Goal: Check status: Check status

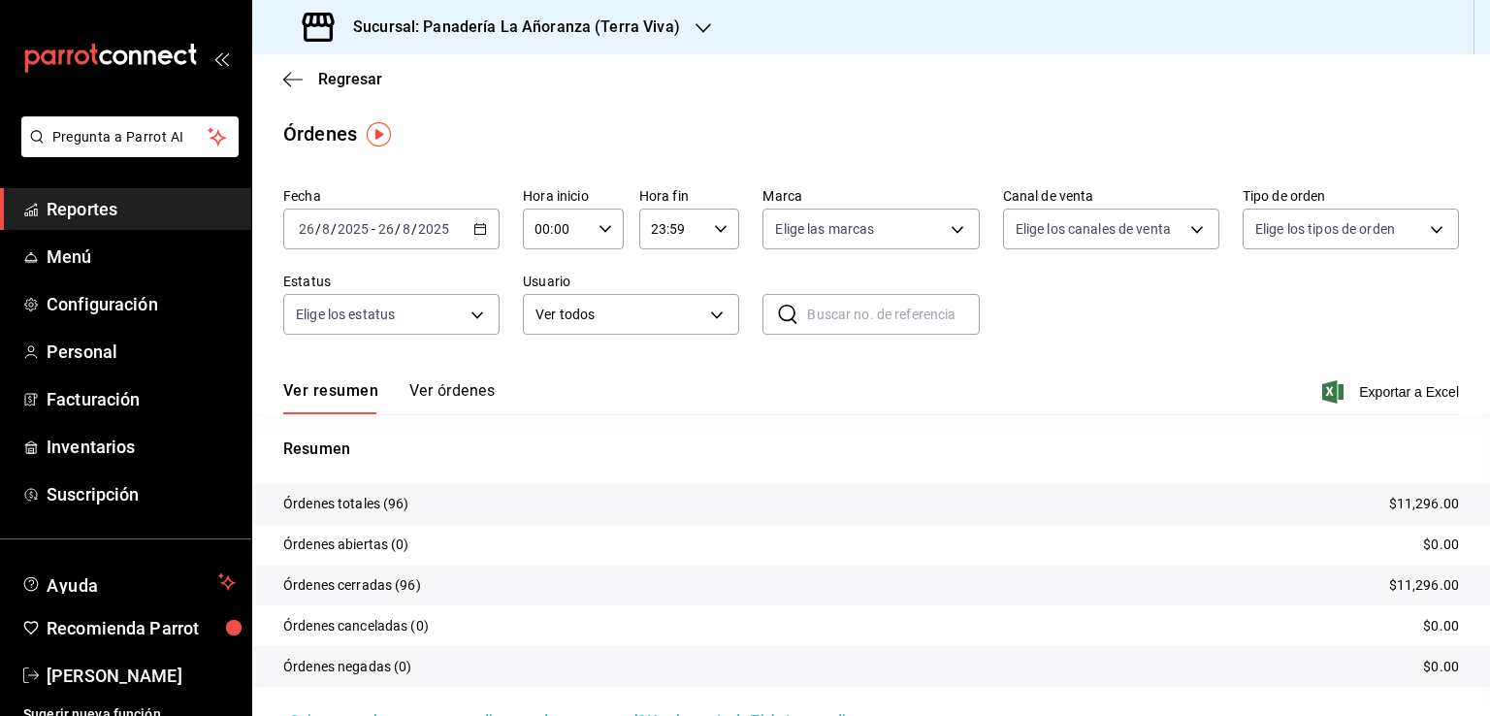
click at [81, 205] on span "Reportes" at bounding box center [141, 209] width 189 height 26
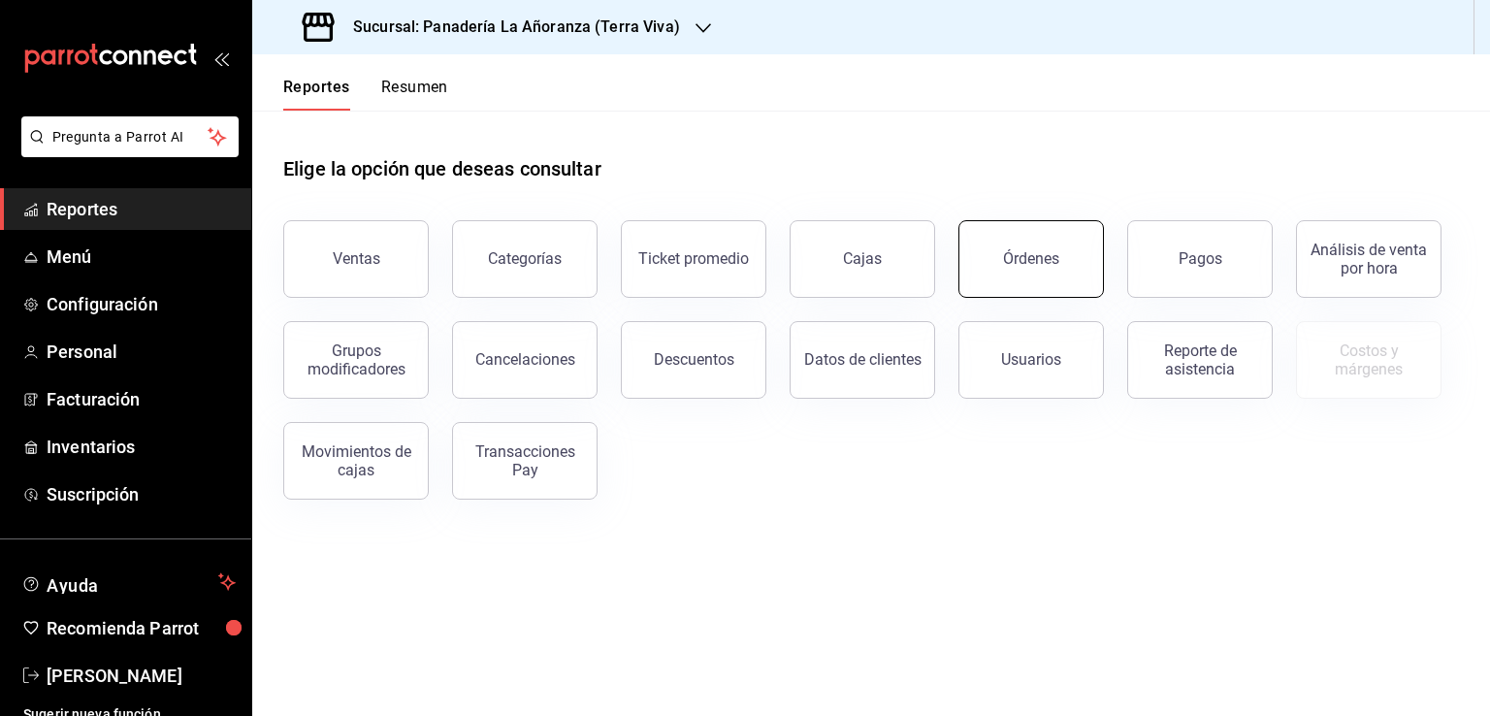
click at [1042, 258] on div "Órdenes" at bounding box center [1031, 258] width 56 height 18
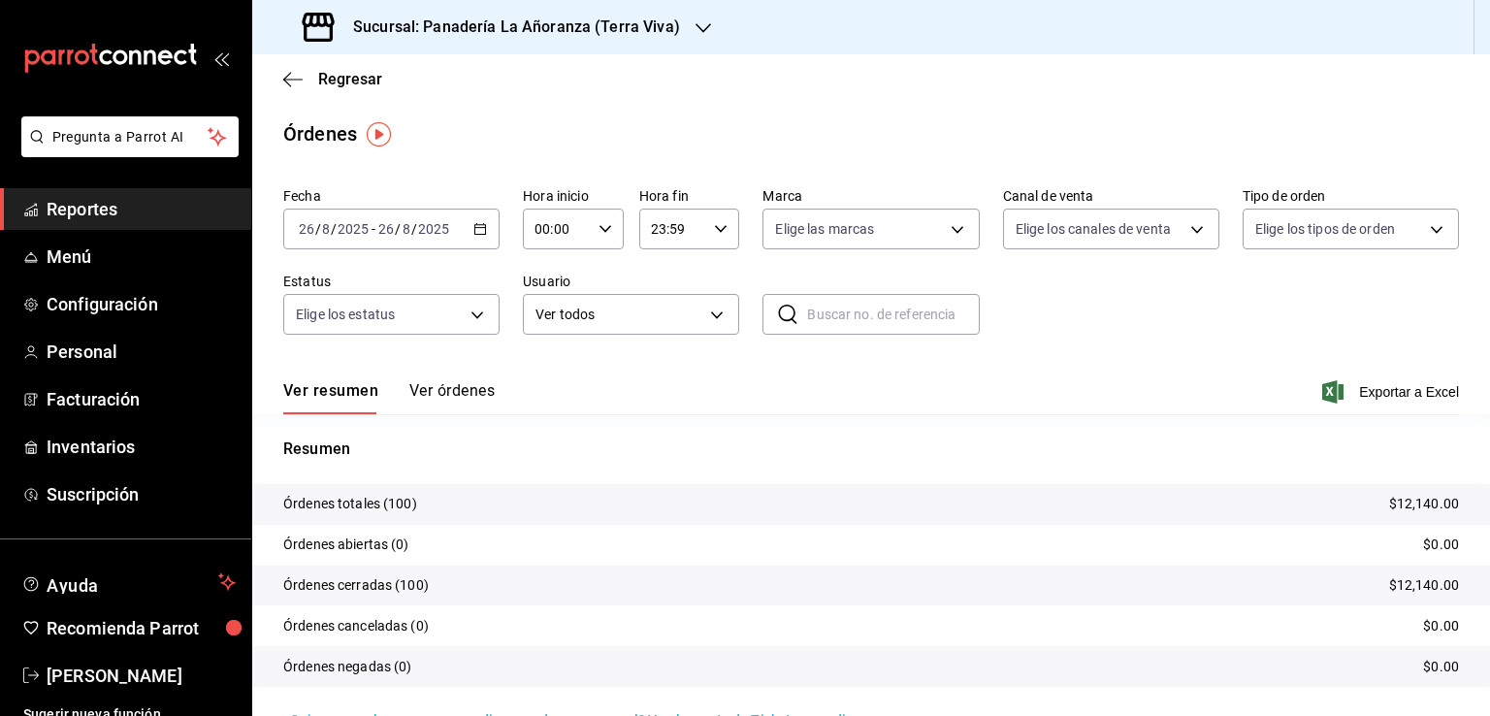
click at [1238, 602] on tr "Órdenes cerradas (100) $12,140.00" at bounding box center [871, 586] width 1238 height 41
click at [109, 210] on span "Reportes" at bounding box center [141, 209] width 189 height 26
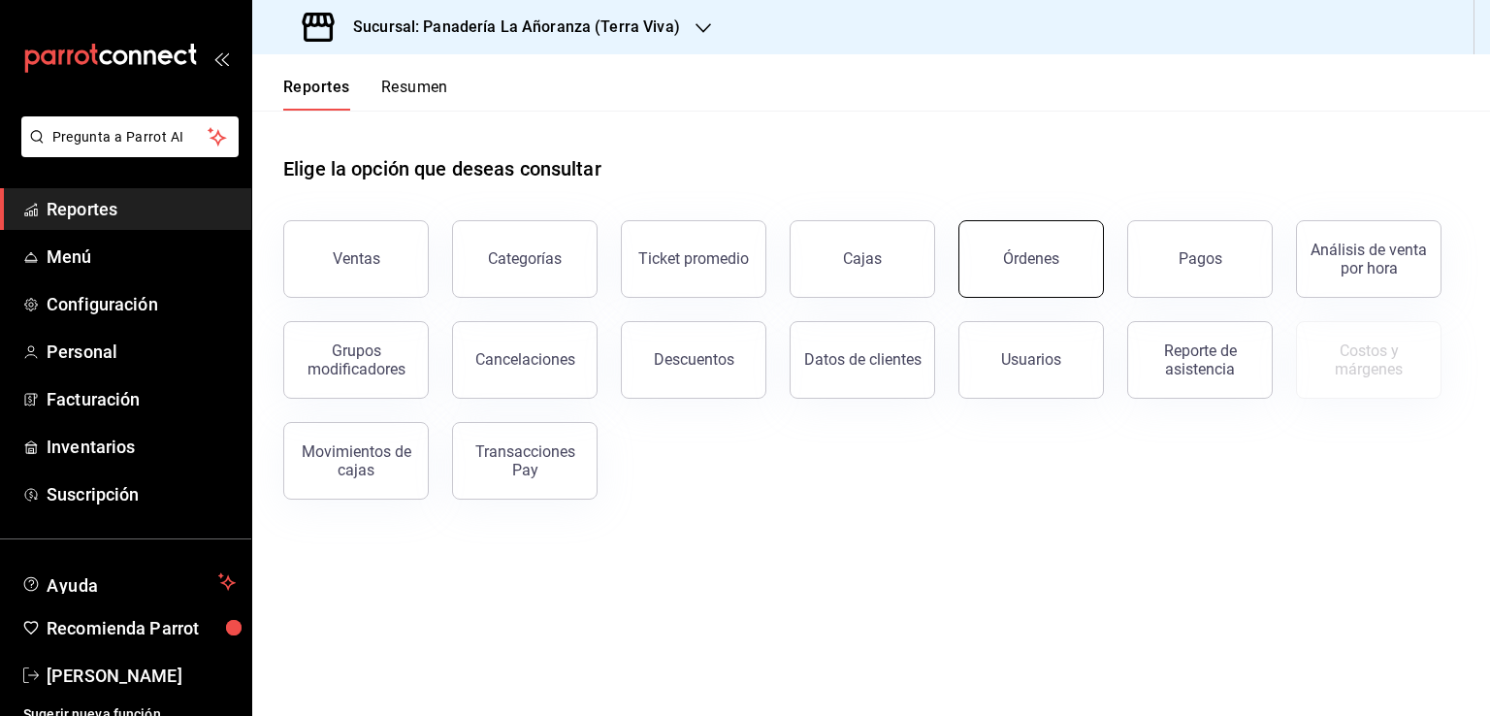
click at [992, 250] on button "Órdenes" at bounding box center [1032, 259] width 146 height 78
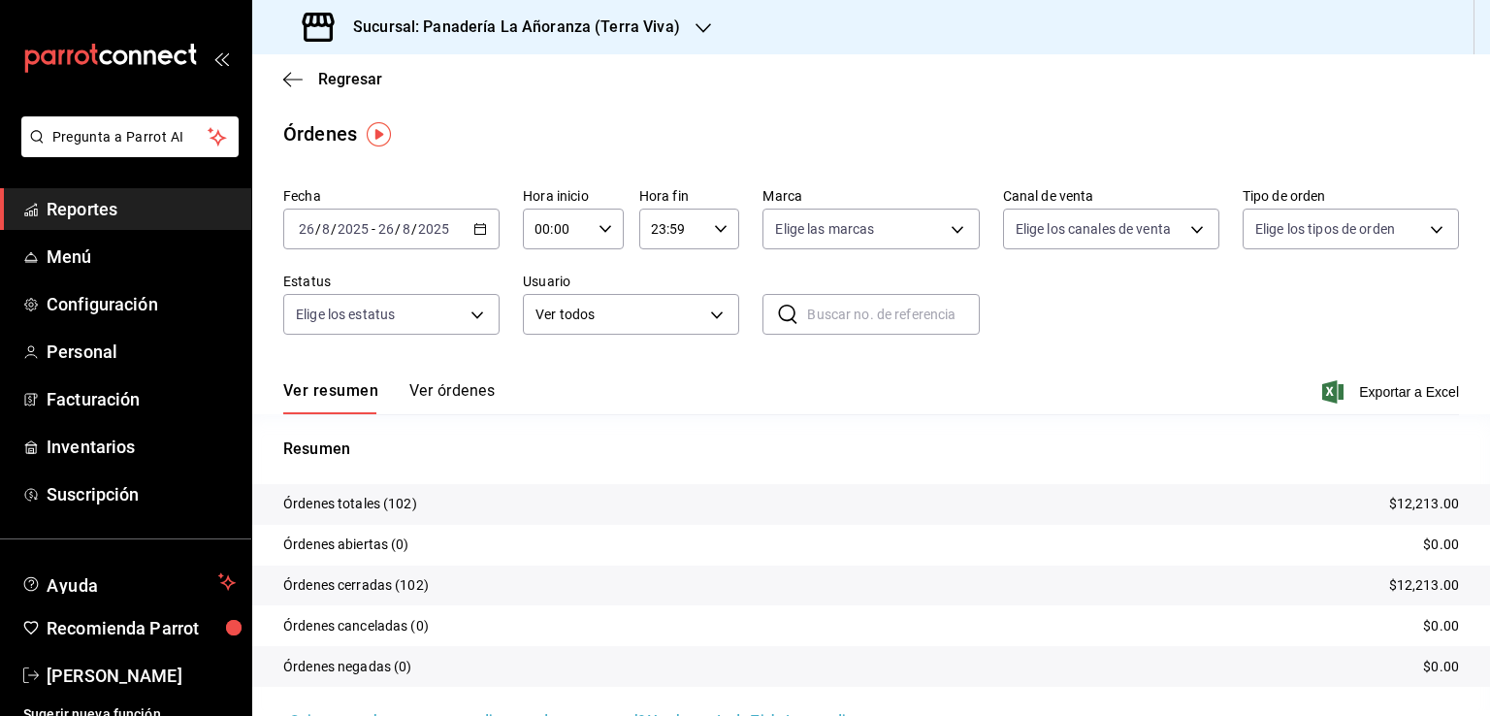
click at [687, 35] on div "Sucursal: Panadería La Añoranza (Terra Viva)" at bounding box center [493, 27] width 451 height 54
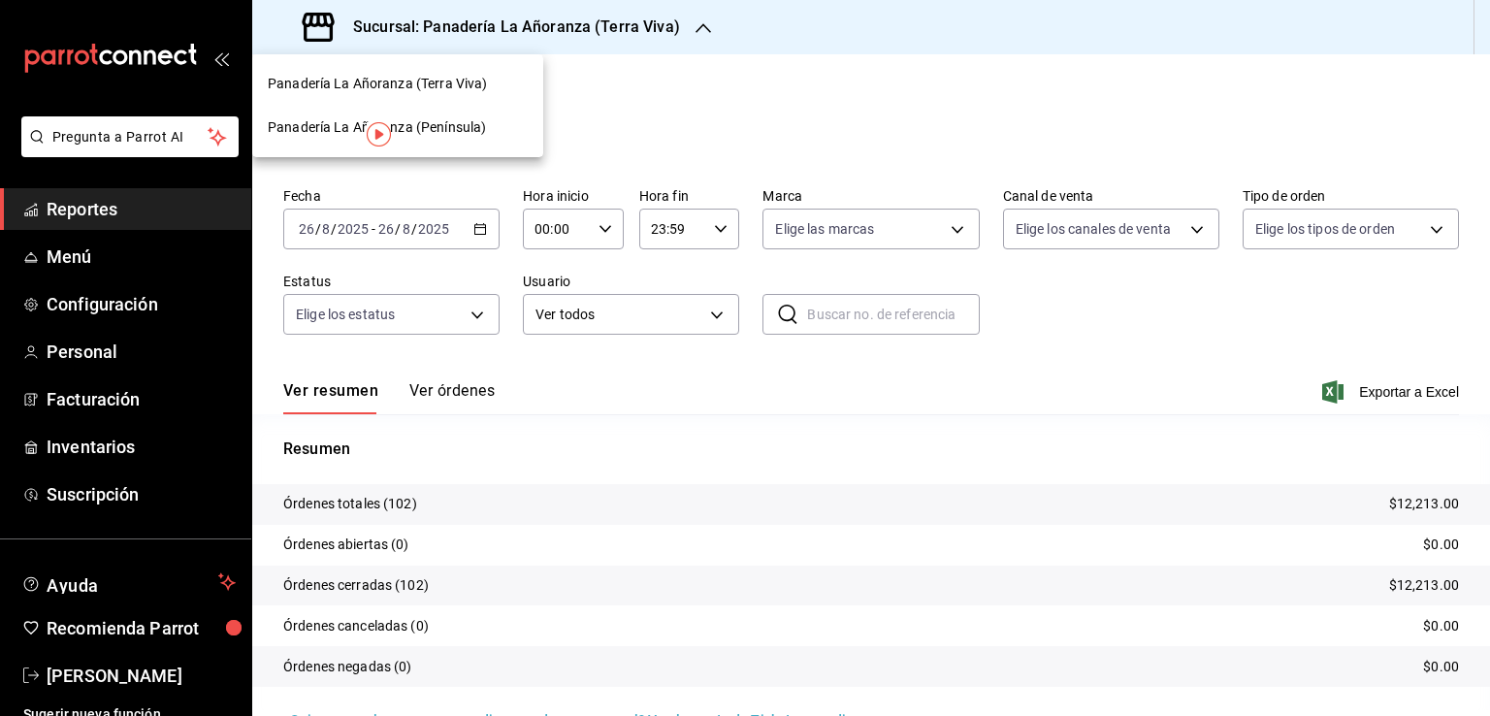
click at [436, 126] on span "Panadería La Añoranza (Península)" at bounding box center [377, 127] width 218 height 20
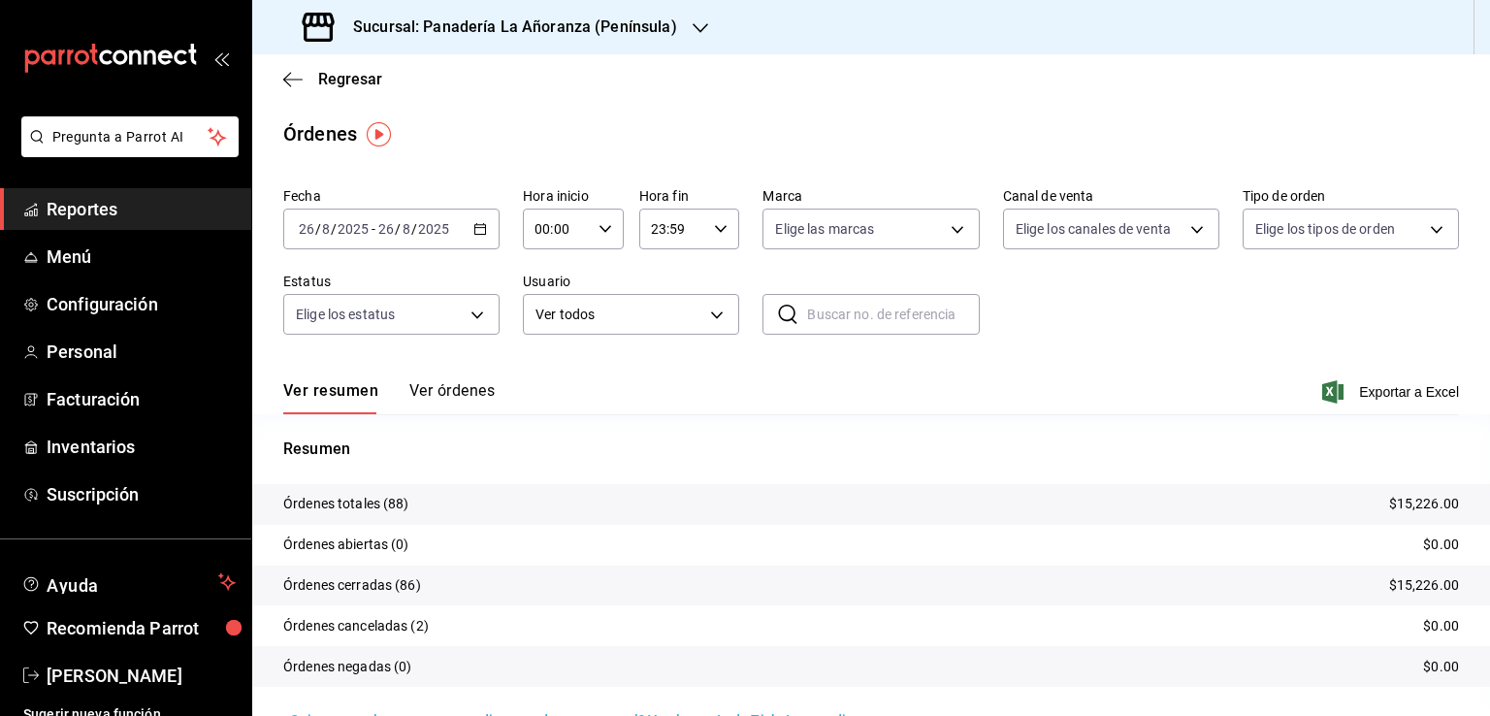
click at [347, 230] on input "2025" at bounding box center [353, 229] width 33 height 16
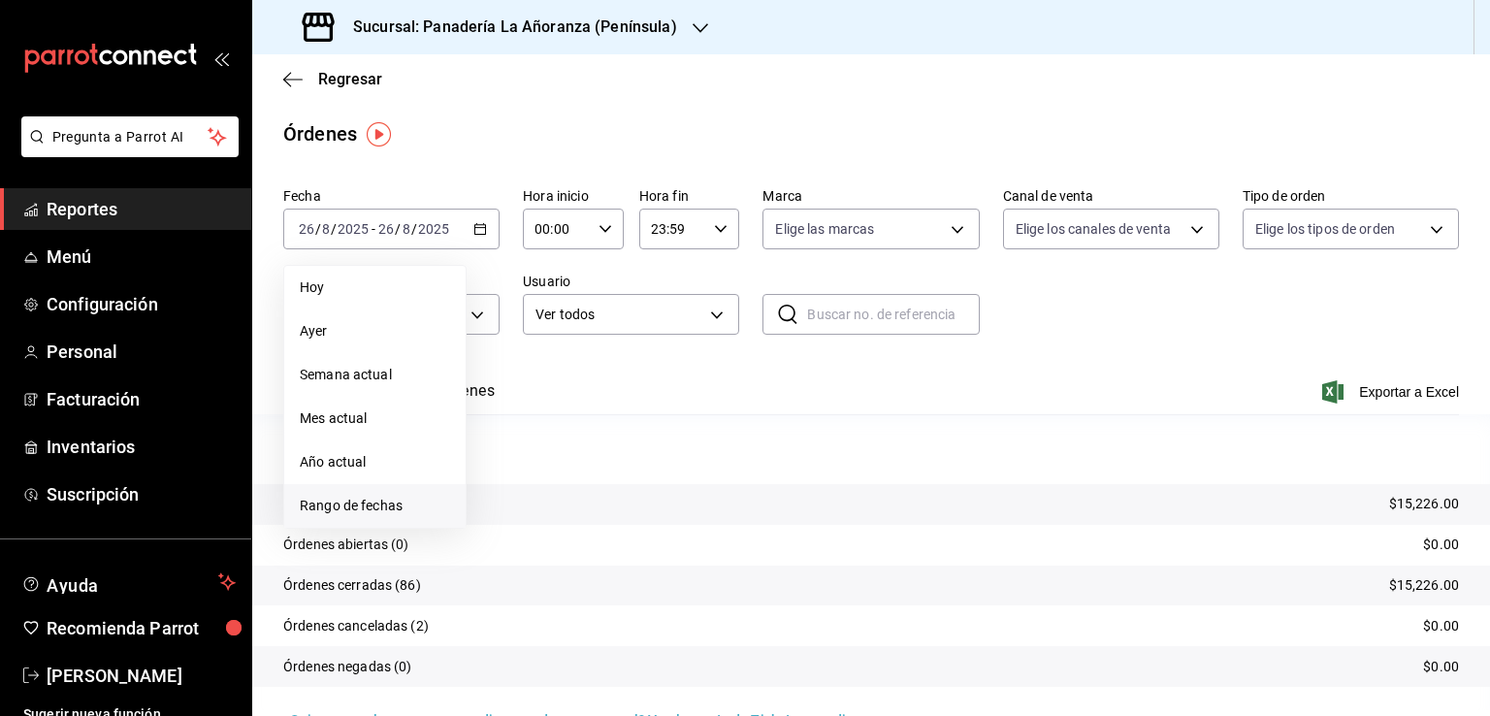
click at [364, 514] on span "Rango de fechas" at bounding box center [375, 506] width 150 height 20
click at [508, 531] on abbr "25" at bounding box center [507, 529] width 13 height 14
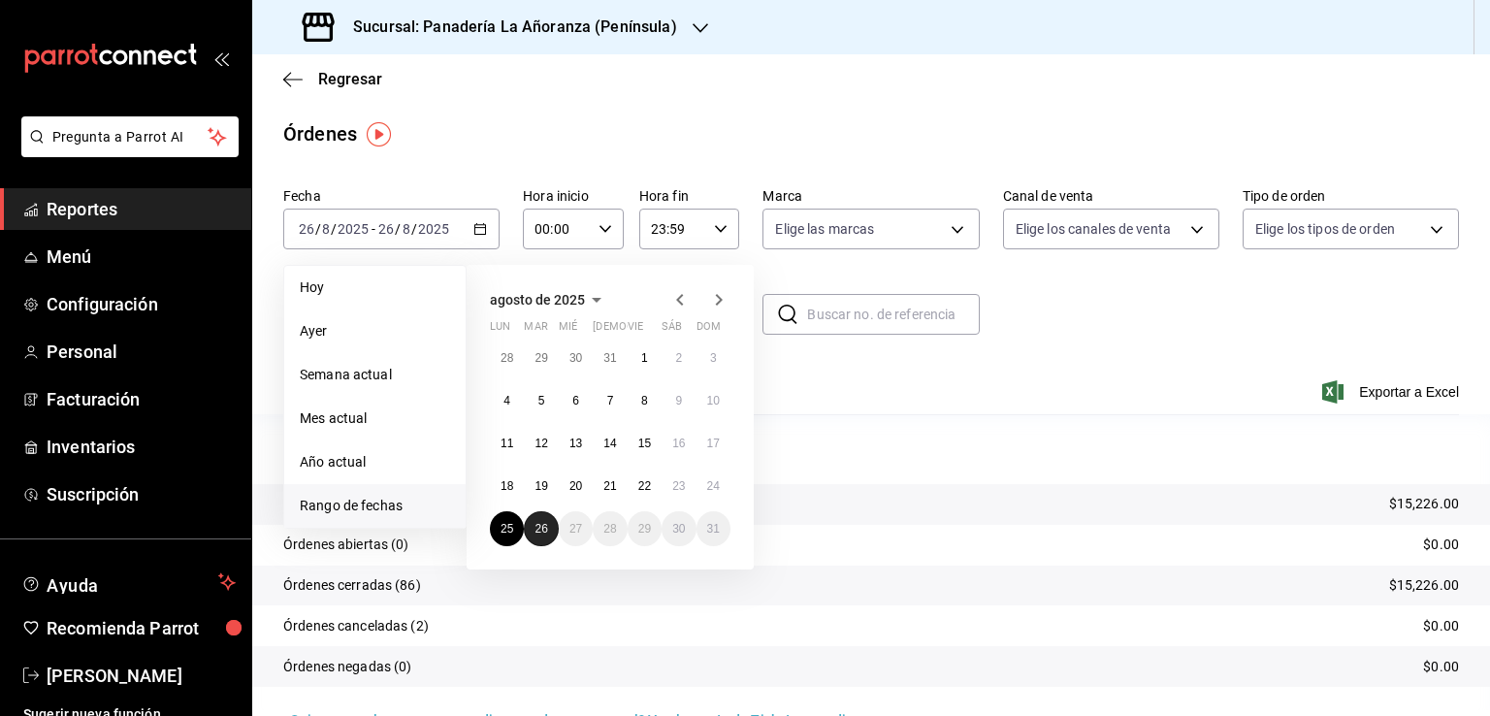
click at [550, 530] on button "26" at bounding box center [541, 528] width 34 height 35
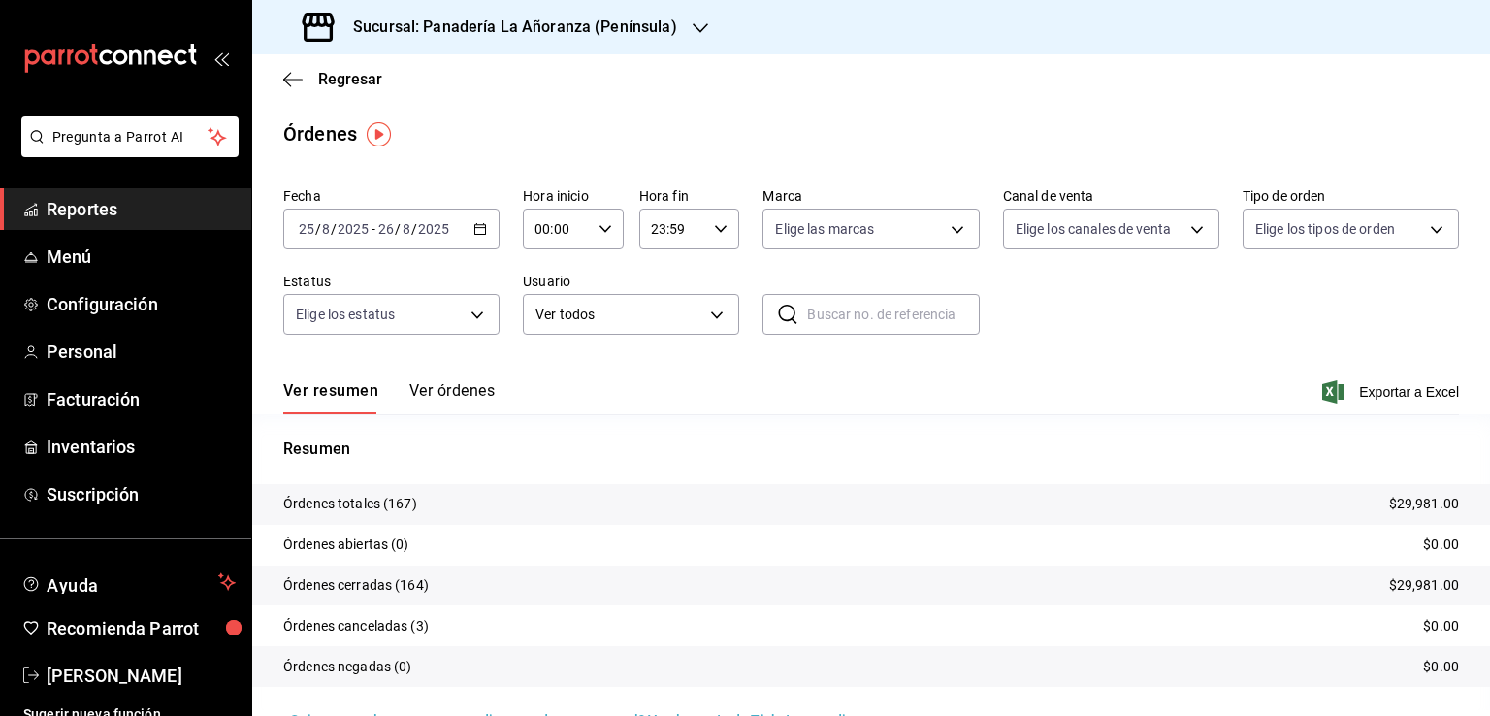
click at [694, 32] on icon "button" at bounding box center [701, 28] width 16 height 10
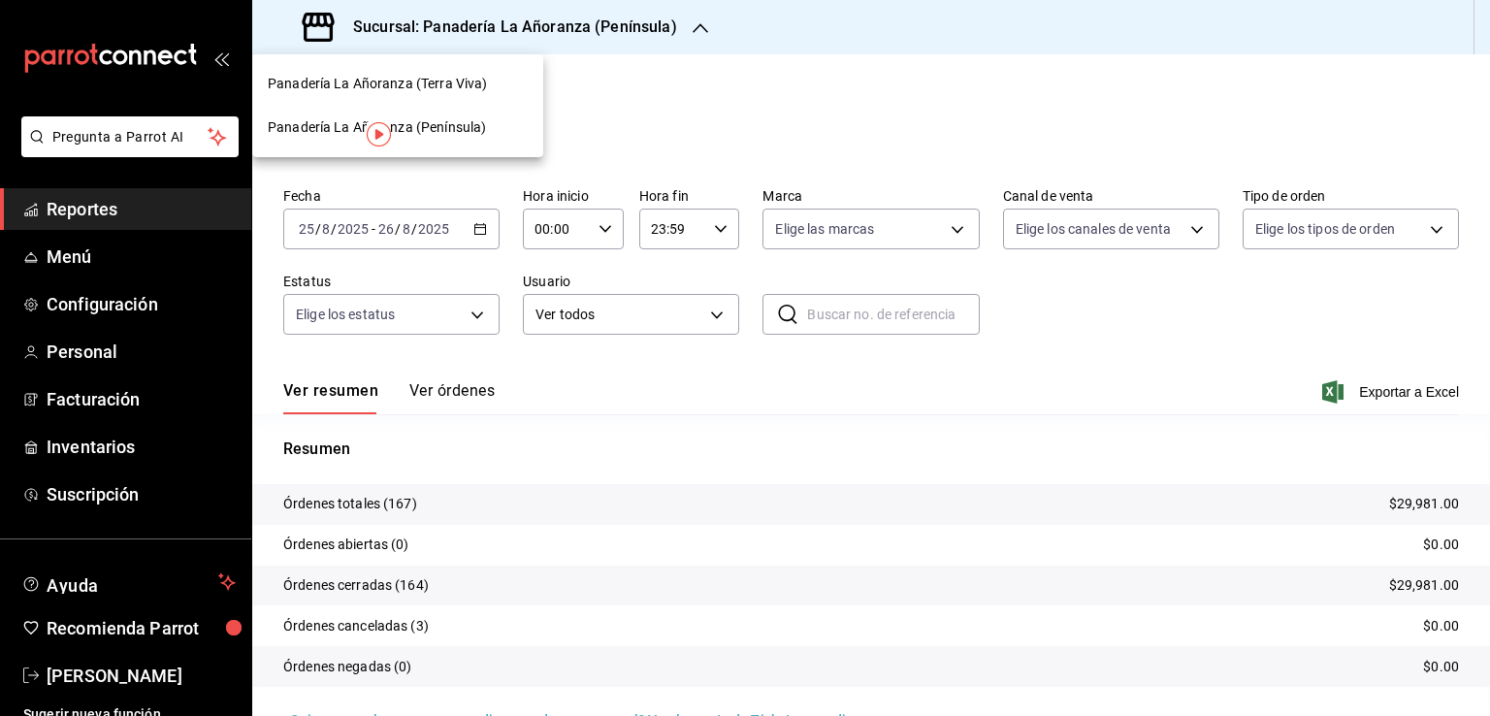
click at [489, 83] on div "Panadería La Añoranza (Terra Viva)" at bounding box center [398, 84] width 260 height 20
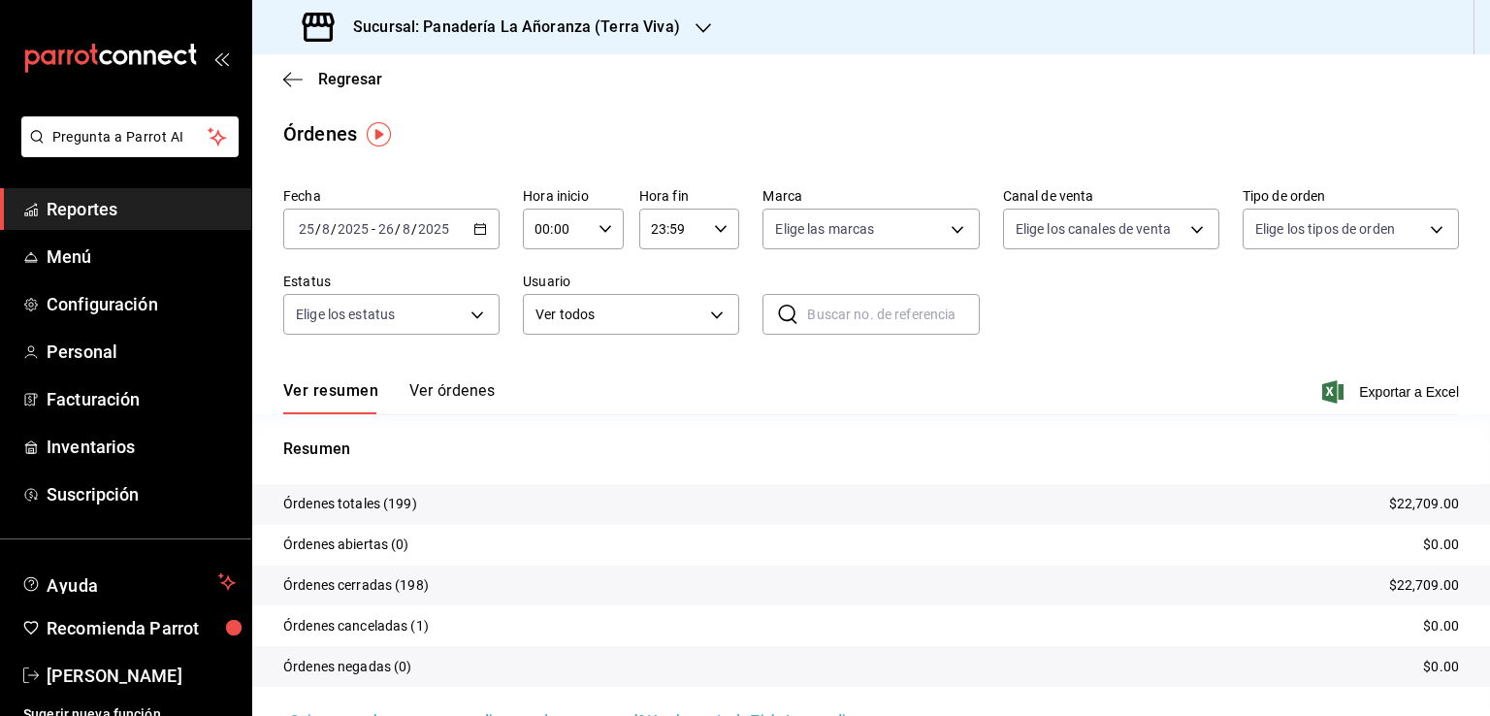
click at [64, 205] on span "Reportes" at bounding box center [141, 209] width 189 height 26
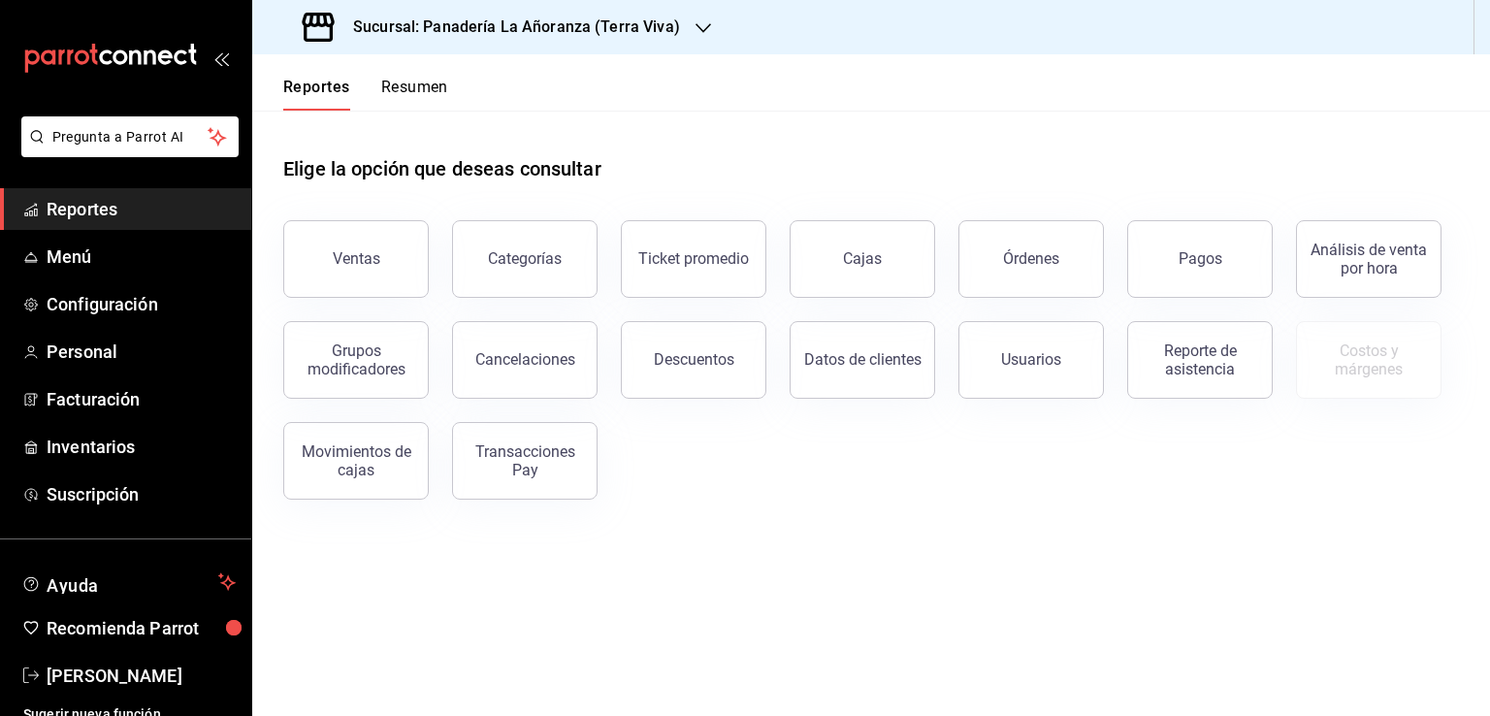
click at [439, 99] on button "Resumen" at bounding box center [414, 94] width 67 height 33
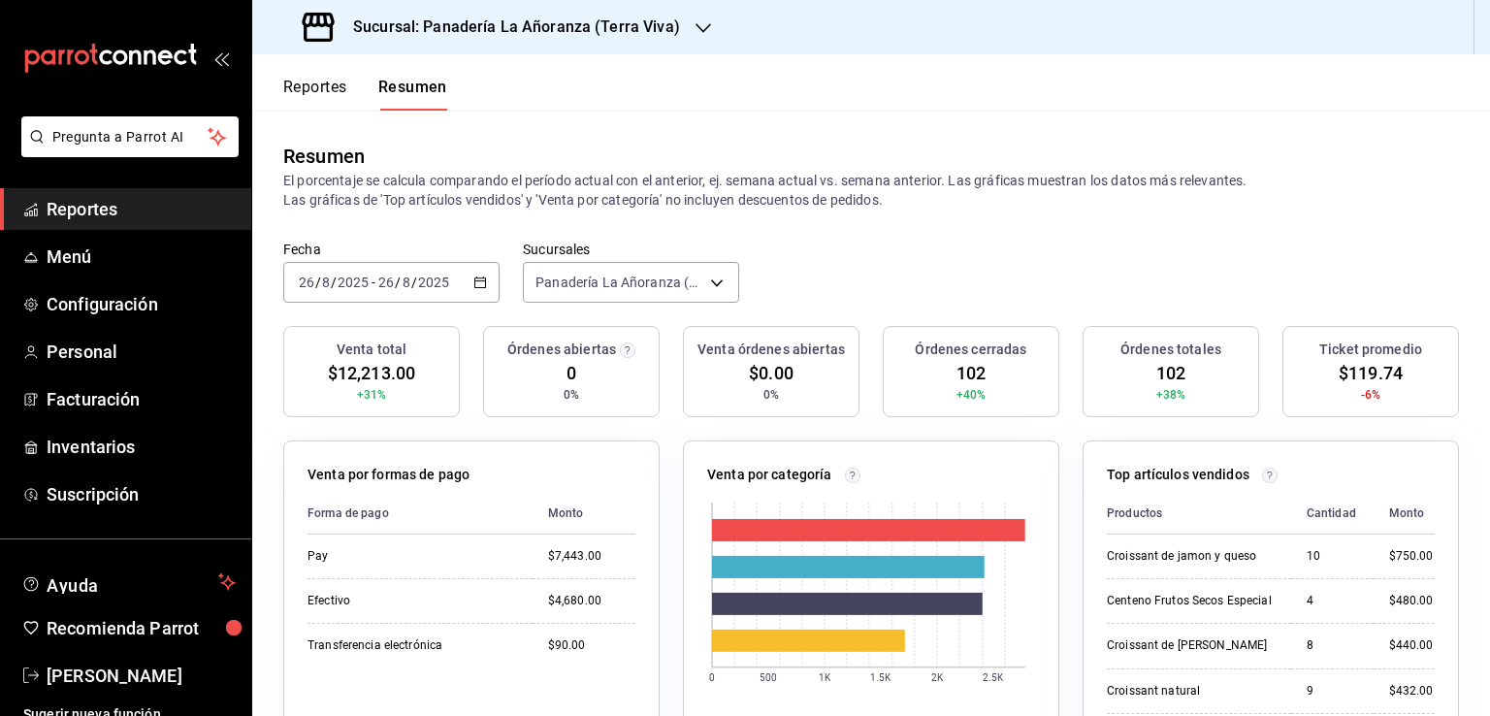
click at [696, 32] on icon "button" at bounding box center [704, 28] width 16 height 10
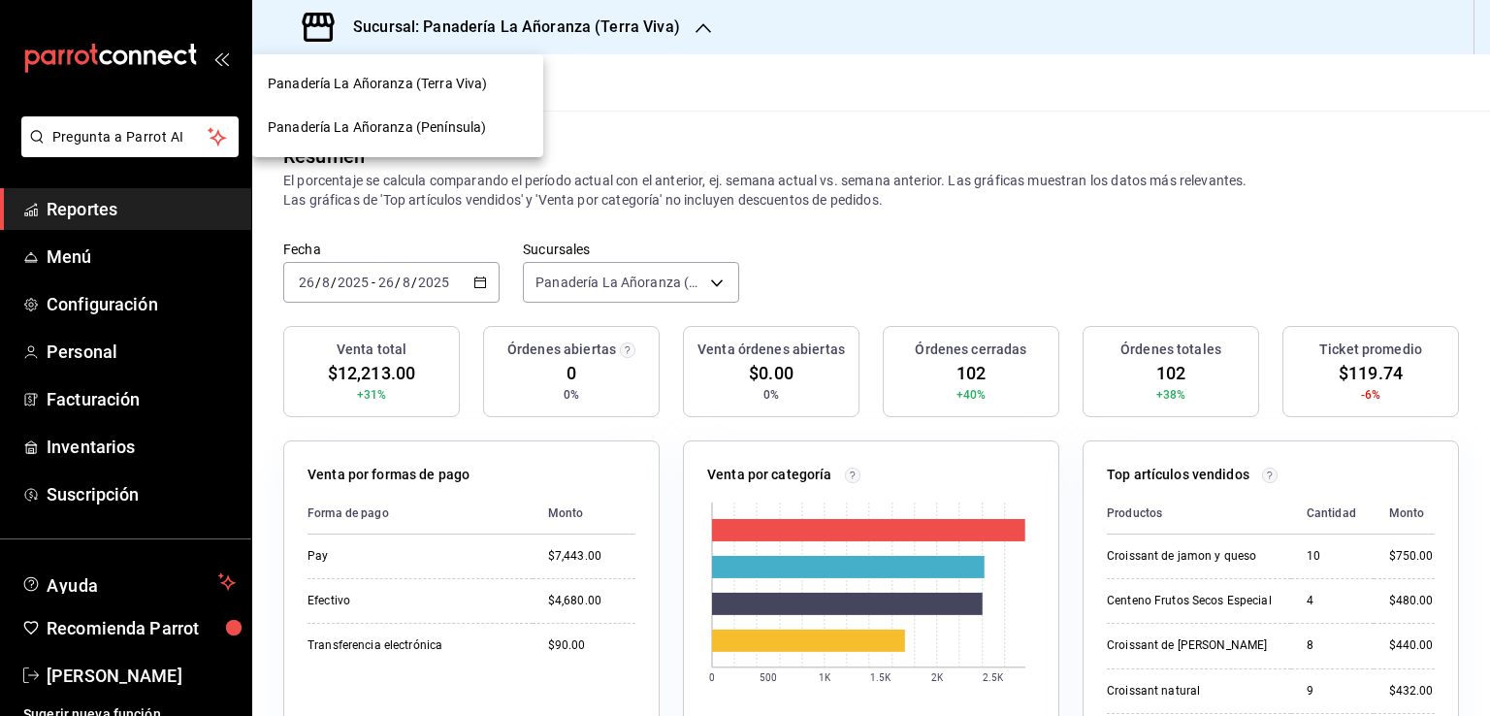
click at [429, 121] on span "Panadería La Añoranza (Península)" at bounding box center [377, 127] width 218 height 20
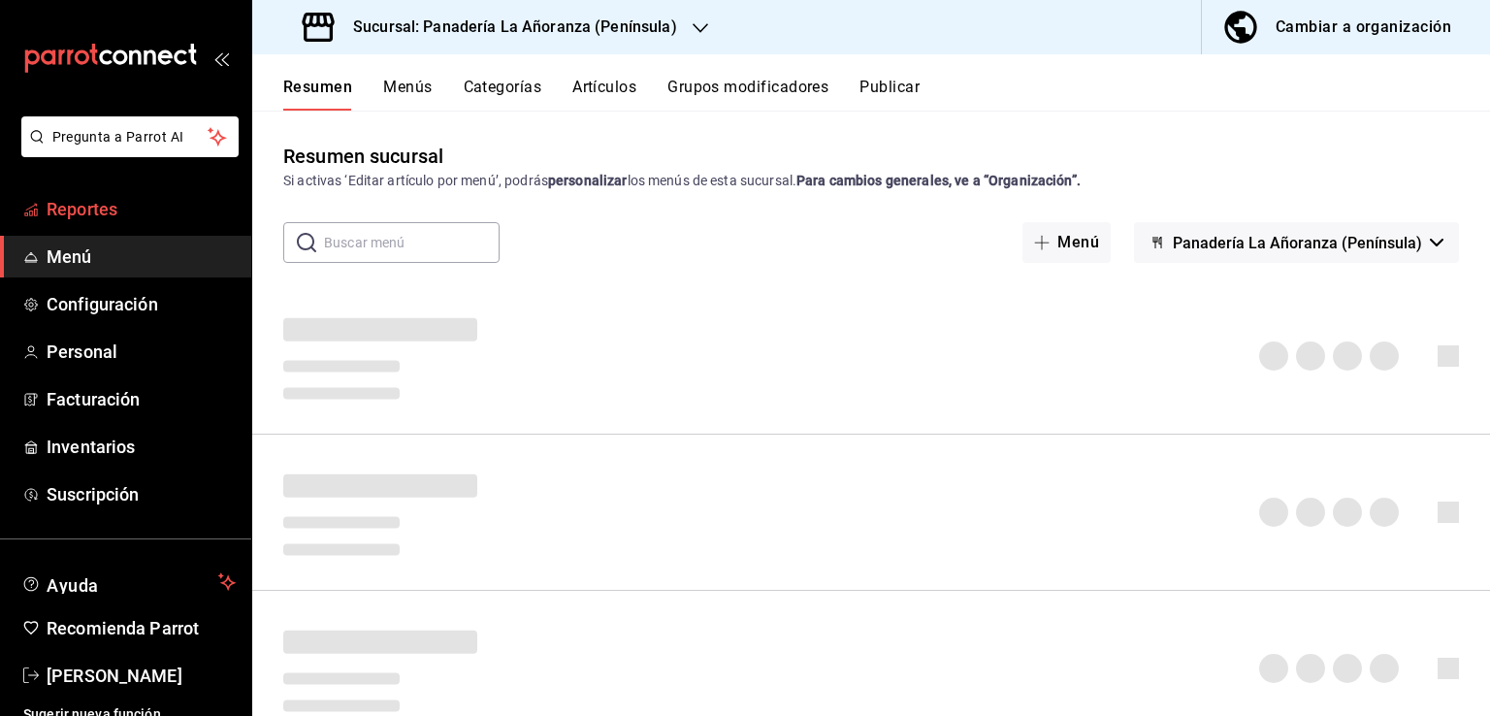
click at [85, 223] on link "Reportes" at bounding box center [125, 209] width 251 height 42
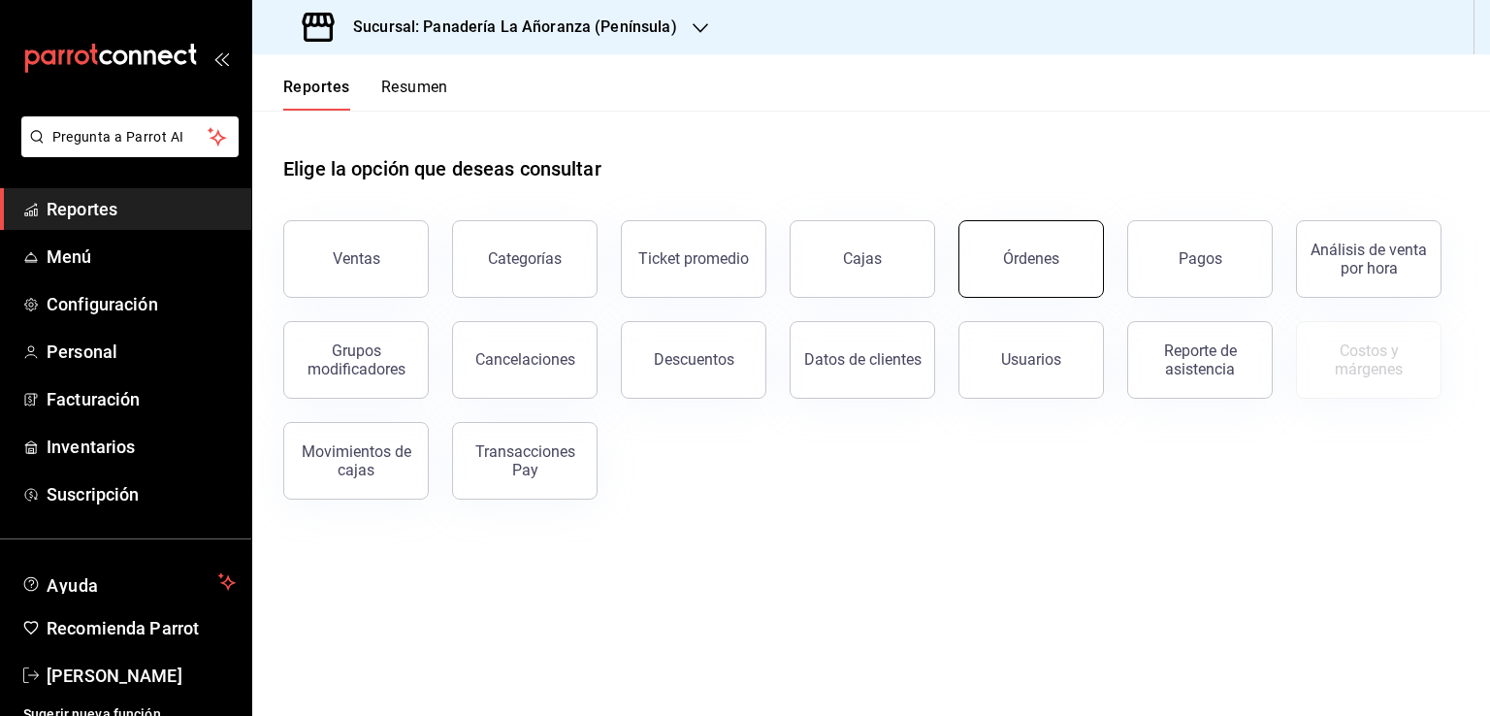
click at [1054, 265] on div "Órdenes" at bounding box center [1031, 258] width 56 height 18
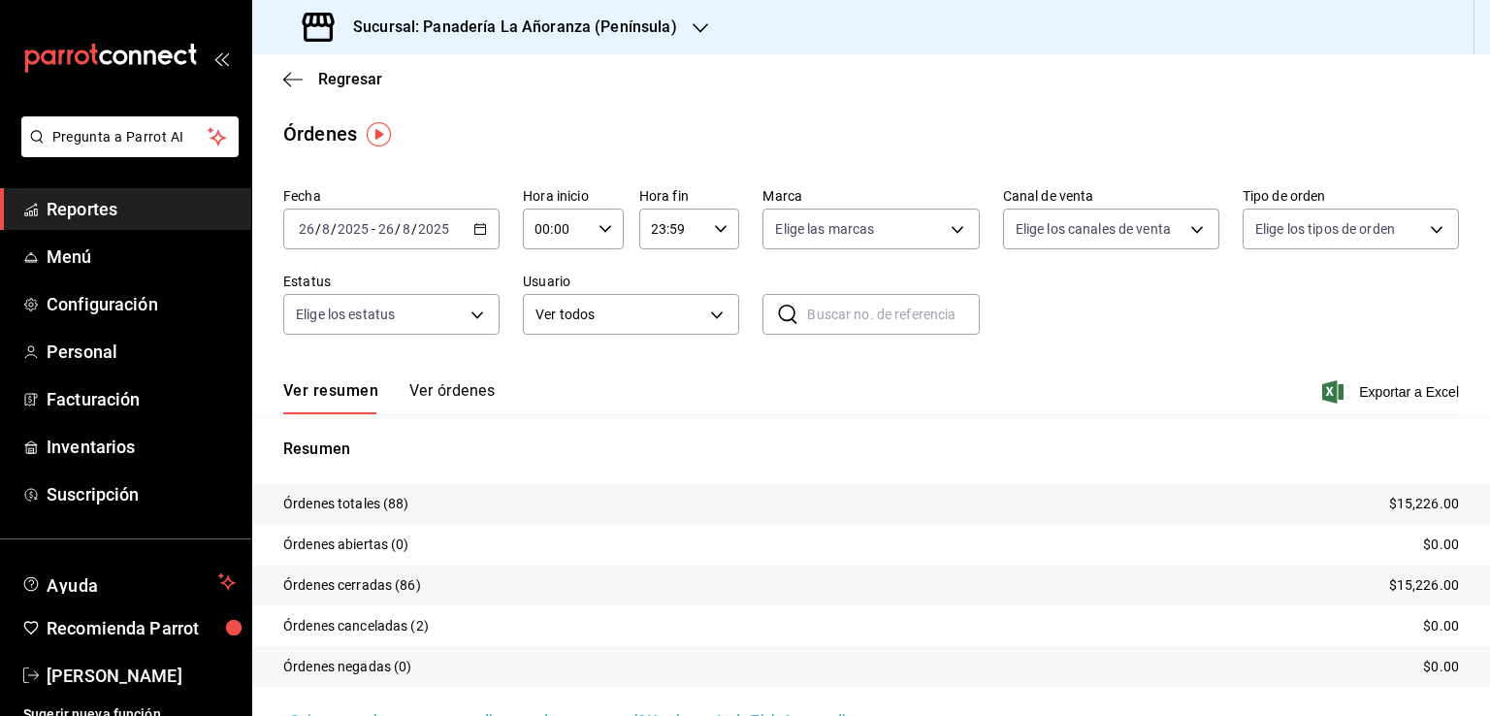
click at [693, 35] on icon "button" at bounding box center [701, 28] width 16 height 16
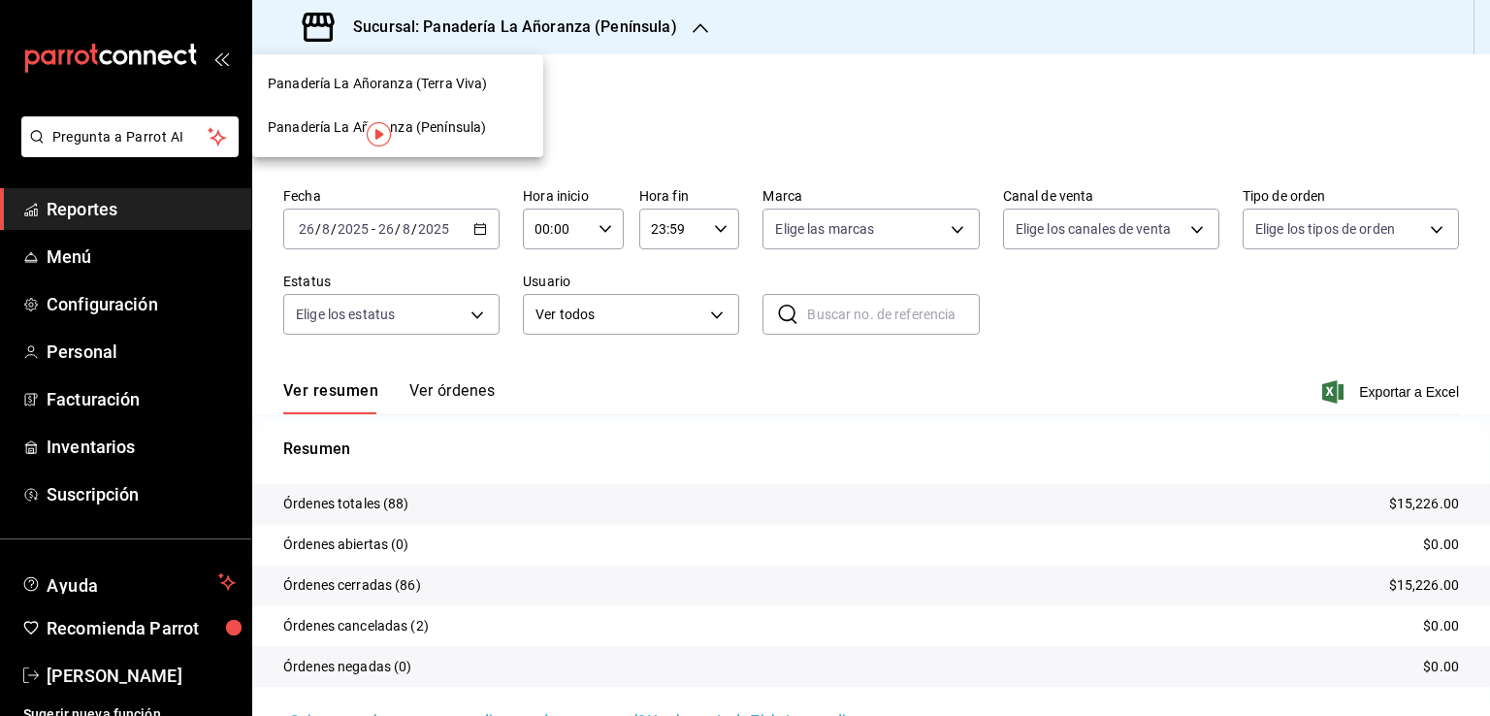
click at [474, 94] on div "Panadería La Añoranza (Terra Viva)" at bounding box center [397, 84] width 291 height 44
